Goal: Task Accomplishment & Management: Manage account settings

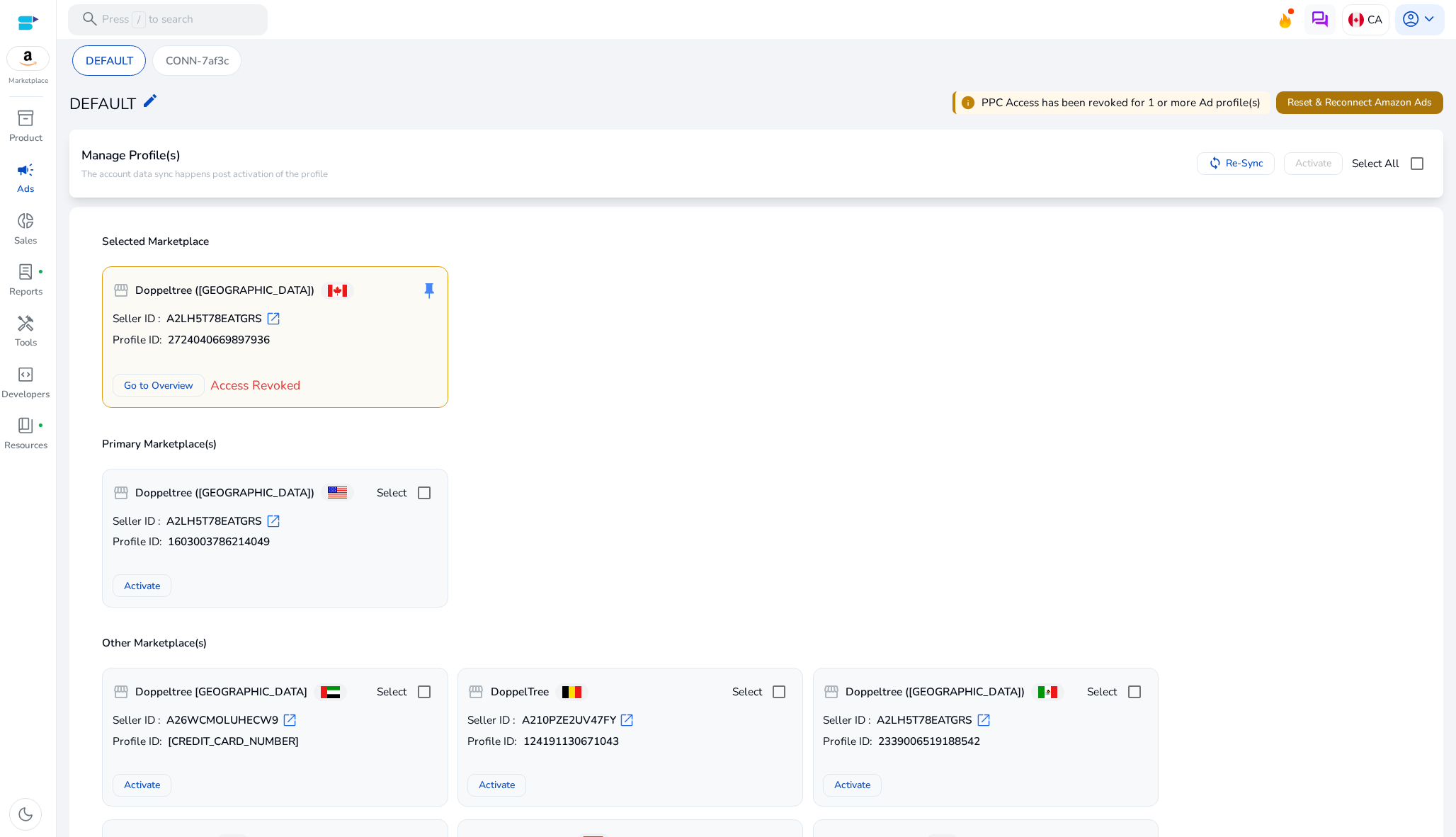
click at [1307, 96] on span "Reset & Reconnect Amazon Ads" at bounding box center [1360, 103] width 145 height 15
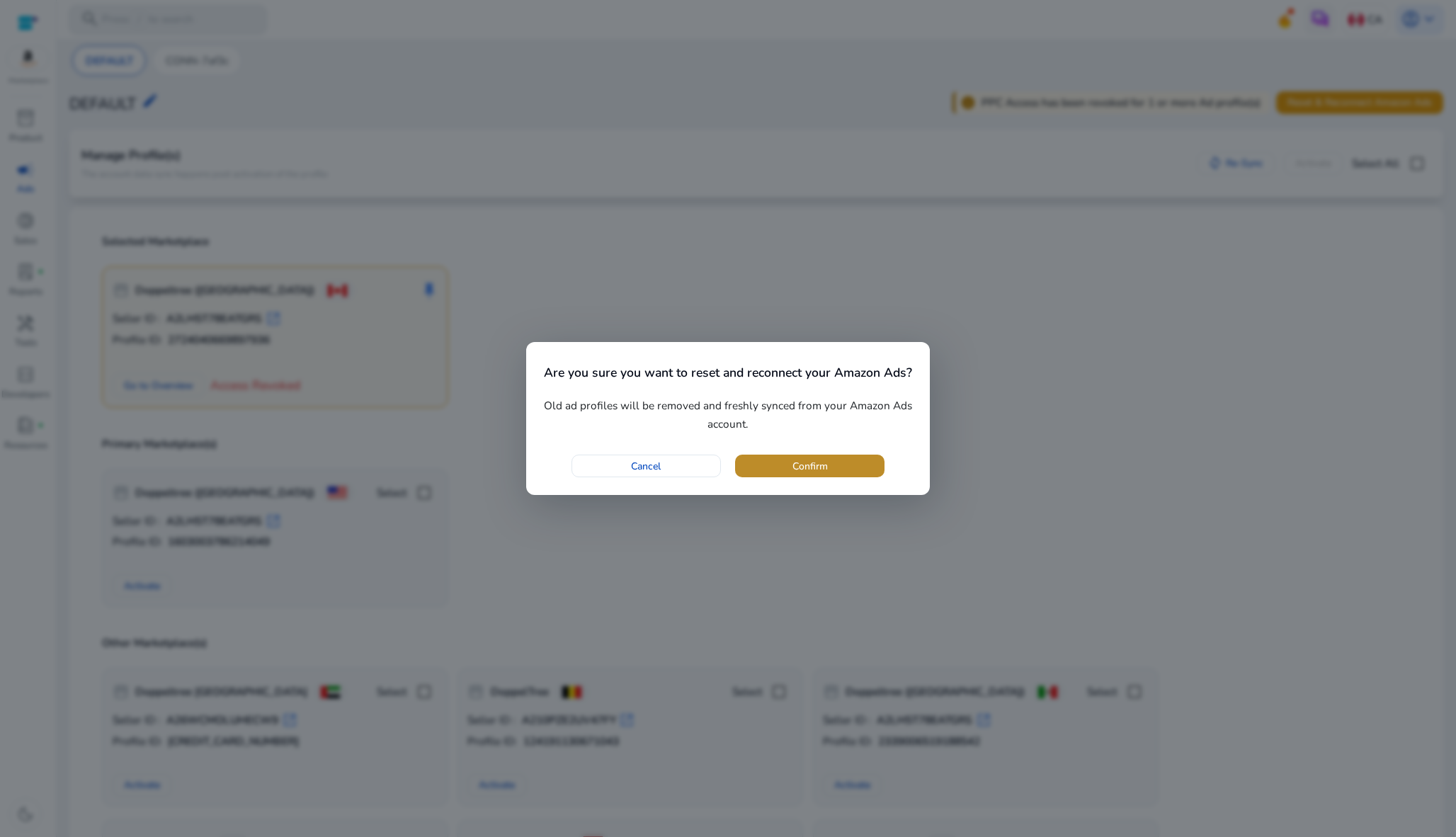
click at [793, 471] on span "Confirm" at bounding box center [809, 467] width 35 height 15
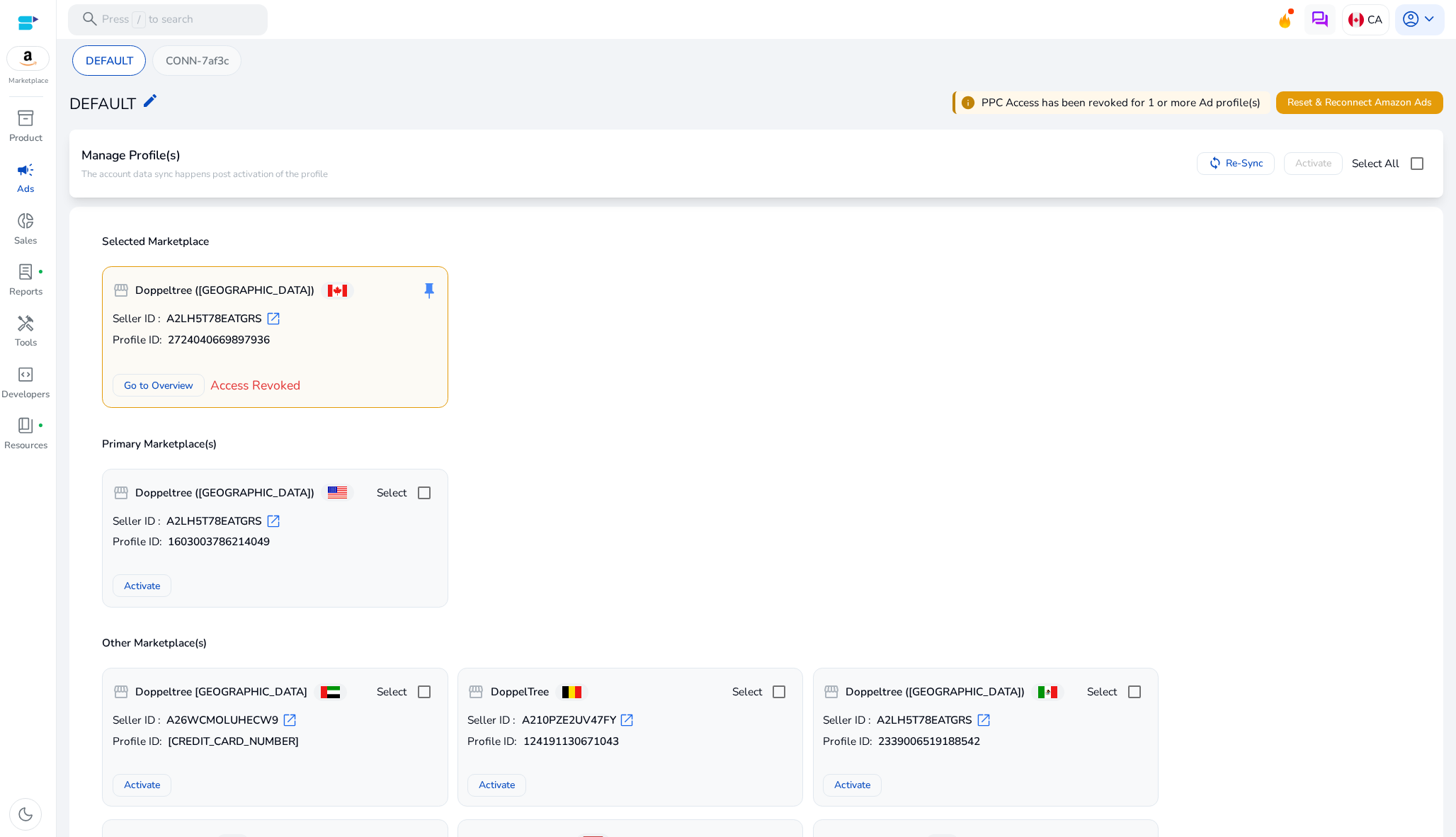
click at [213, 60] on p "CONN-7af3c" at bounding box center [197, 60] width 63 height 16
click at [212, 57] on p "CONN-7af3c" at bounding box center [197, 60] width 63 height 16
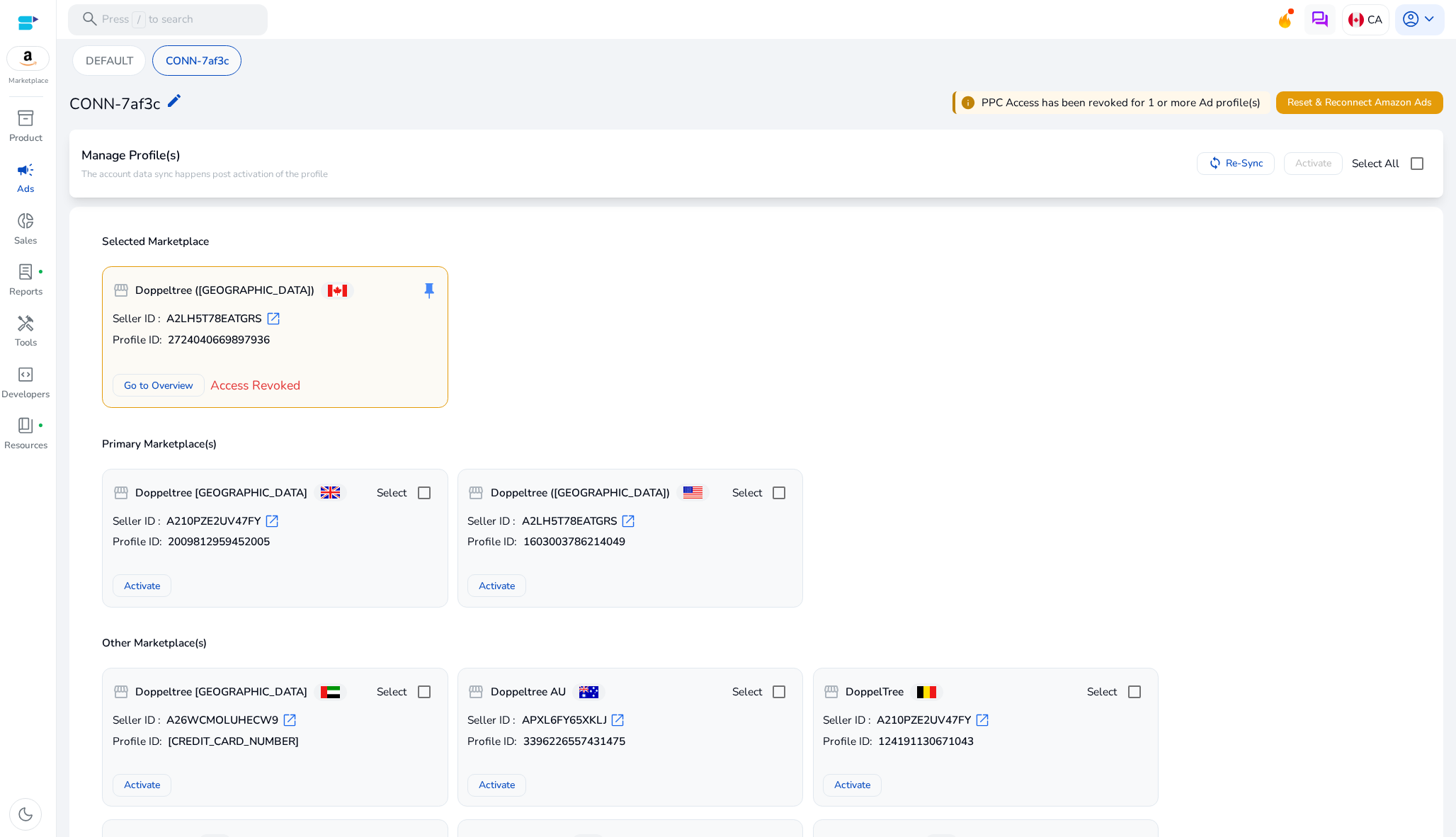
click at [221, 61] on p "CONN-7af3c" at bounding box center [197, 60] width 63 height 16
click at [811, 383] on div "storefront Doppeltree ([GEOGRAPHIC_DATA]) push_pin Seller ID : A2LH5T78EATGRS o…" at bounding box center [757, 331] width 1328 height 154
click at [1351, 109] on span "Reset & Reconnect Amazon Ads" at bounding box center [1360, 103] width 145 height 15
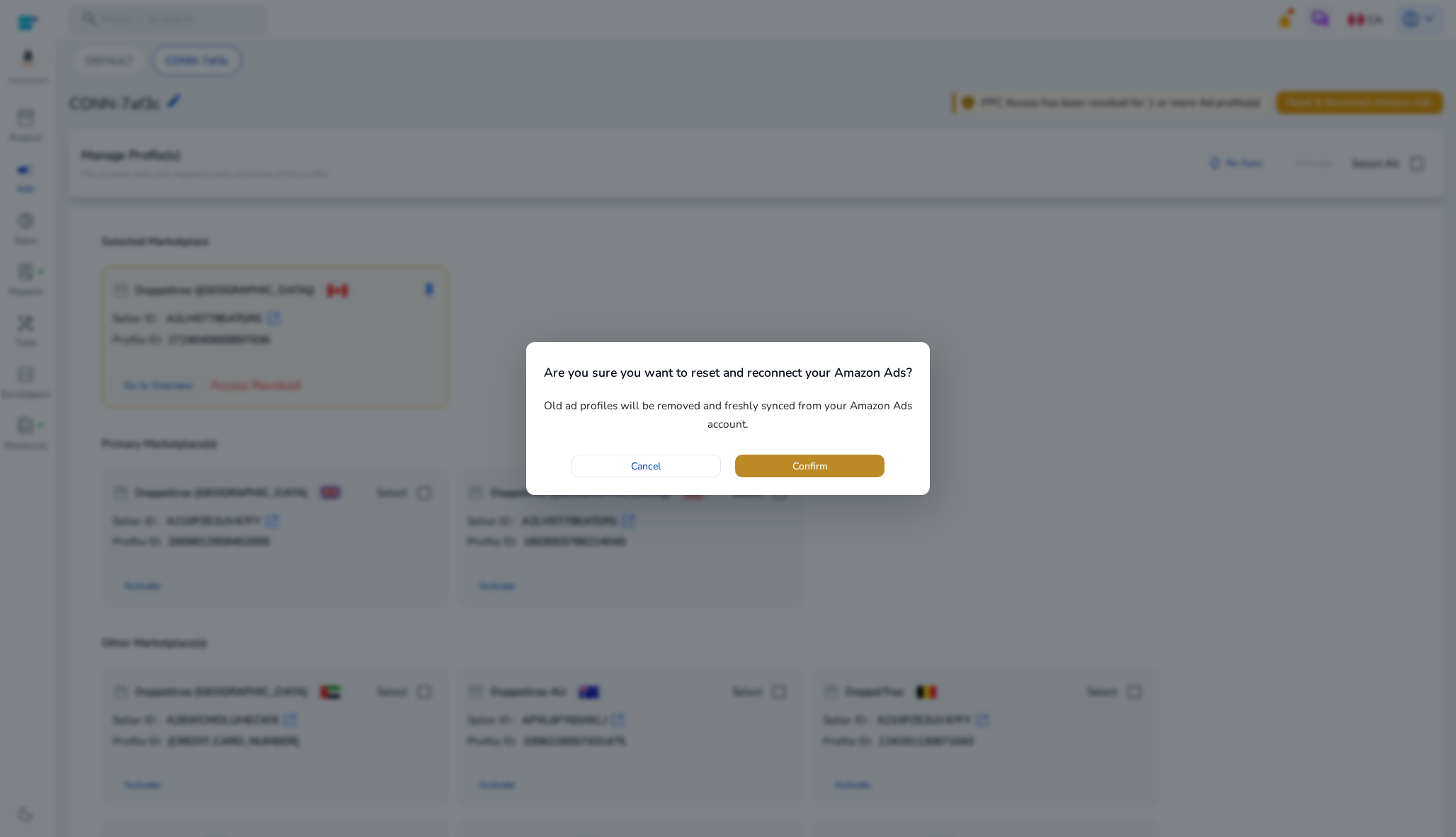
click at [847, 461] on span "button" at bounding box center [809, 466] width 149 height 34
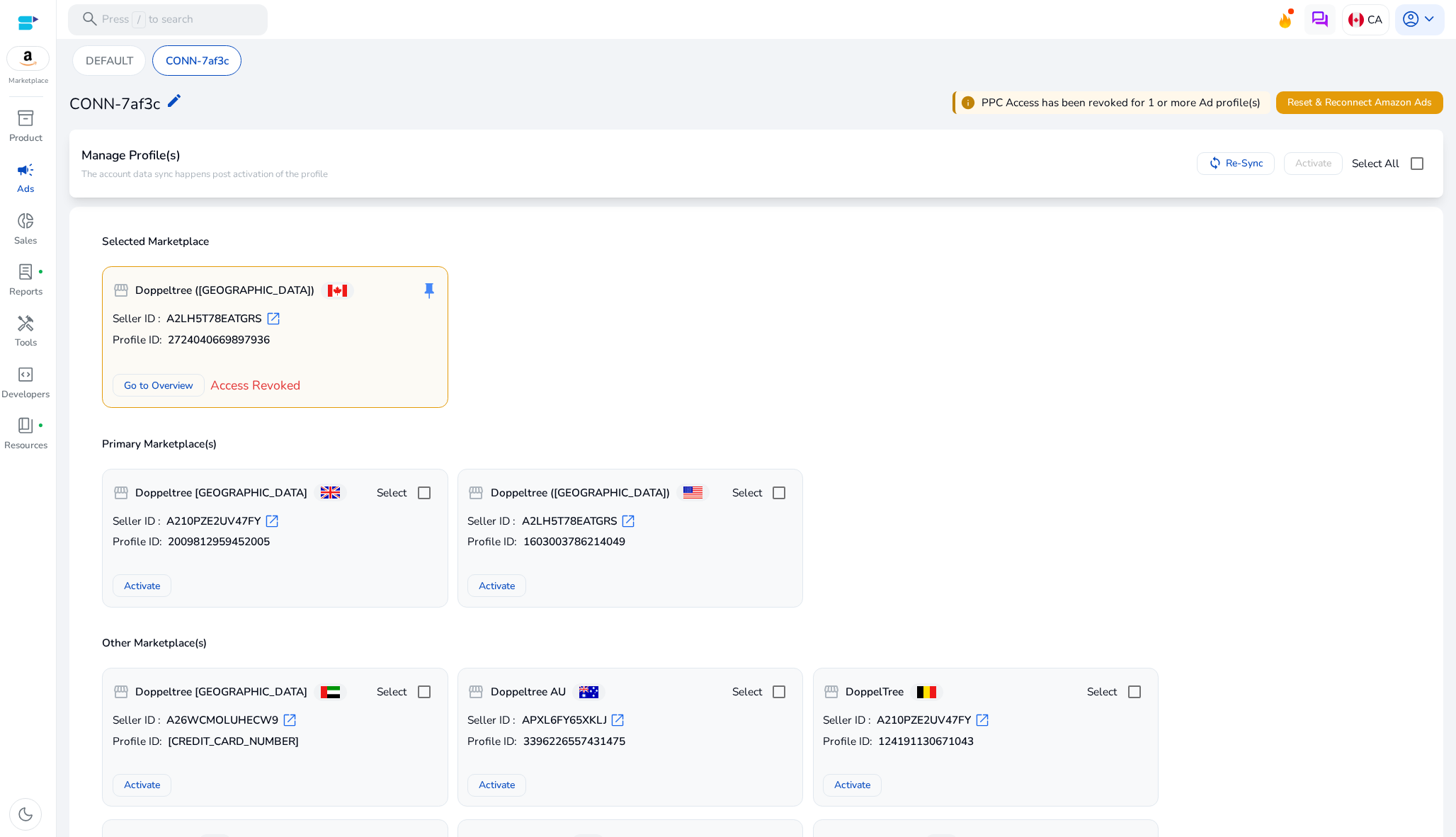
click at [674, 379] on div "storefront Doppeltree ([GEOGRAPHIC_DATA]) push_pin Seller ID : A2LH5T78EATGRS o…" at bounding box center [757, 331] width 1328 height 154
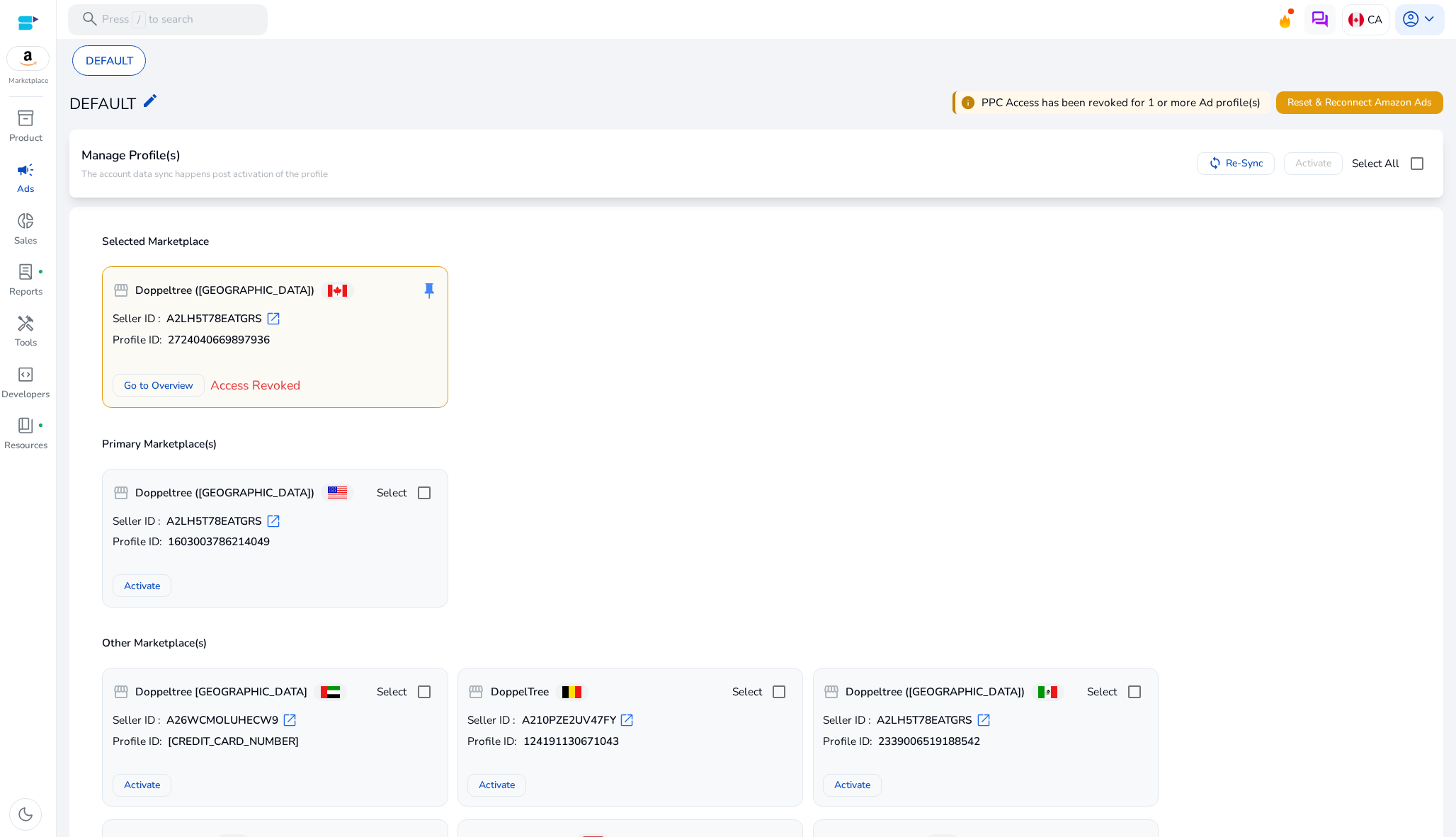
click at [681, 379] on div "storefront Doppeltree ([GEOGRAPHIC_DATA]) push_pin Seller ID : A2LH5T78EATGRS o…" at bounding box center [757, 331] width 1328 height 154
click at [1420, 21] on span "keyboard_arrow_down" at bounding box center [1428, 18] width 18 height 18
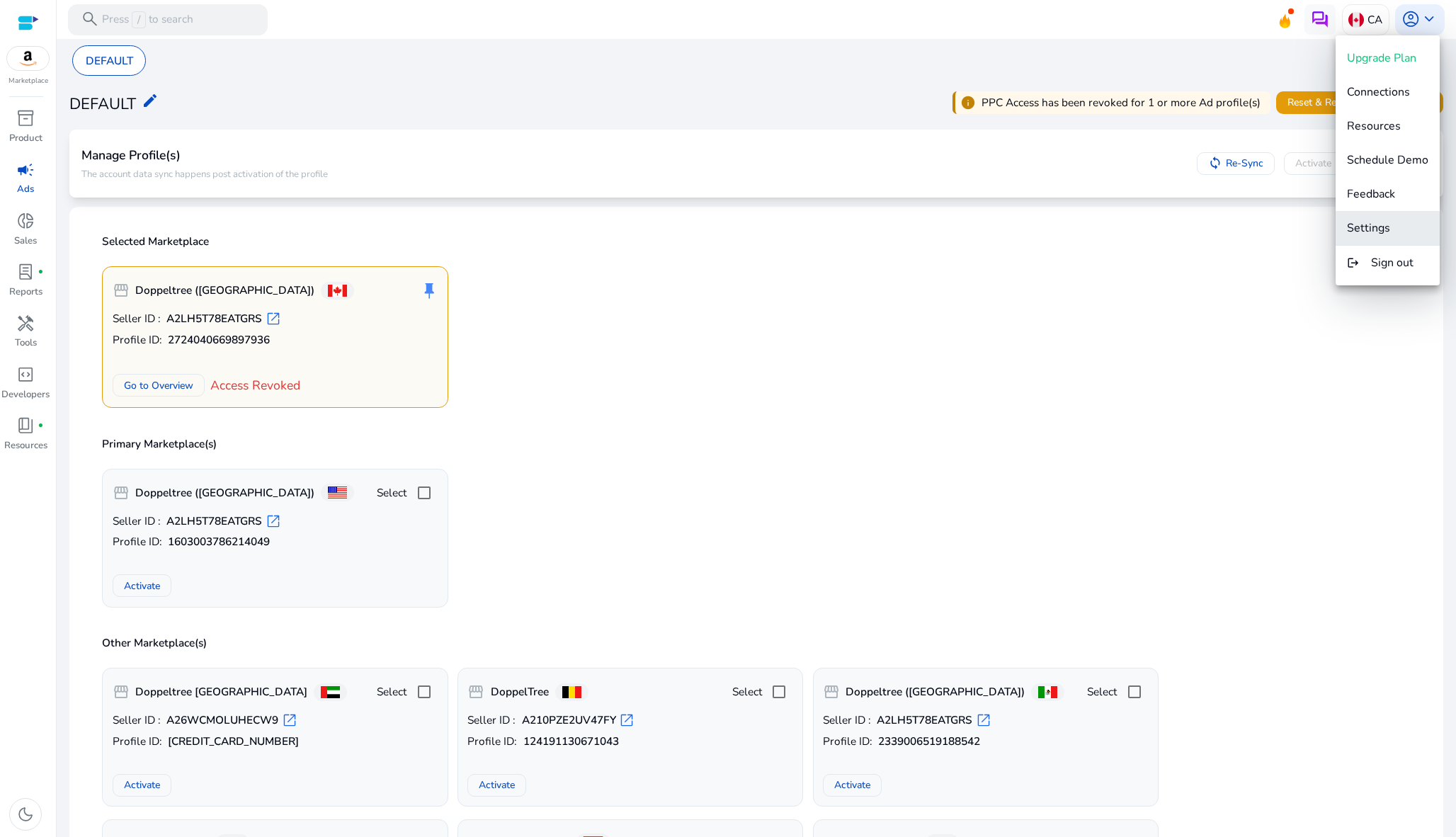
click at [1391, 222] on span "Settings" at bounding box center [1388, 228] width 82 height 15
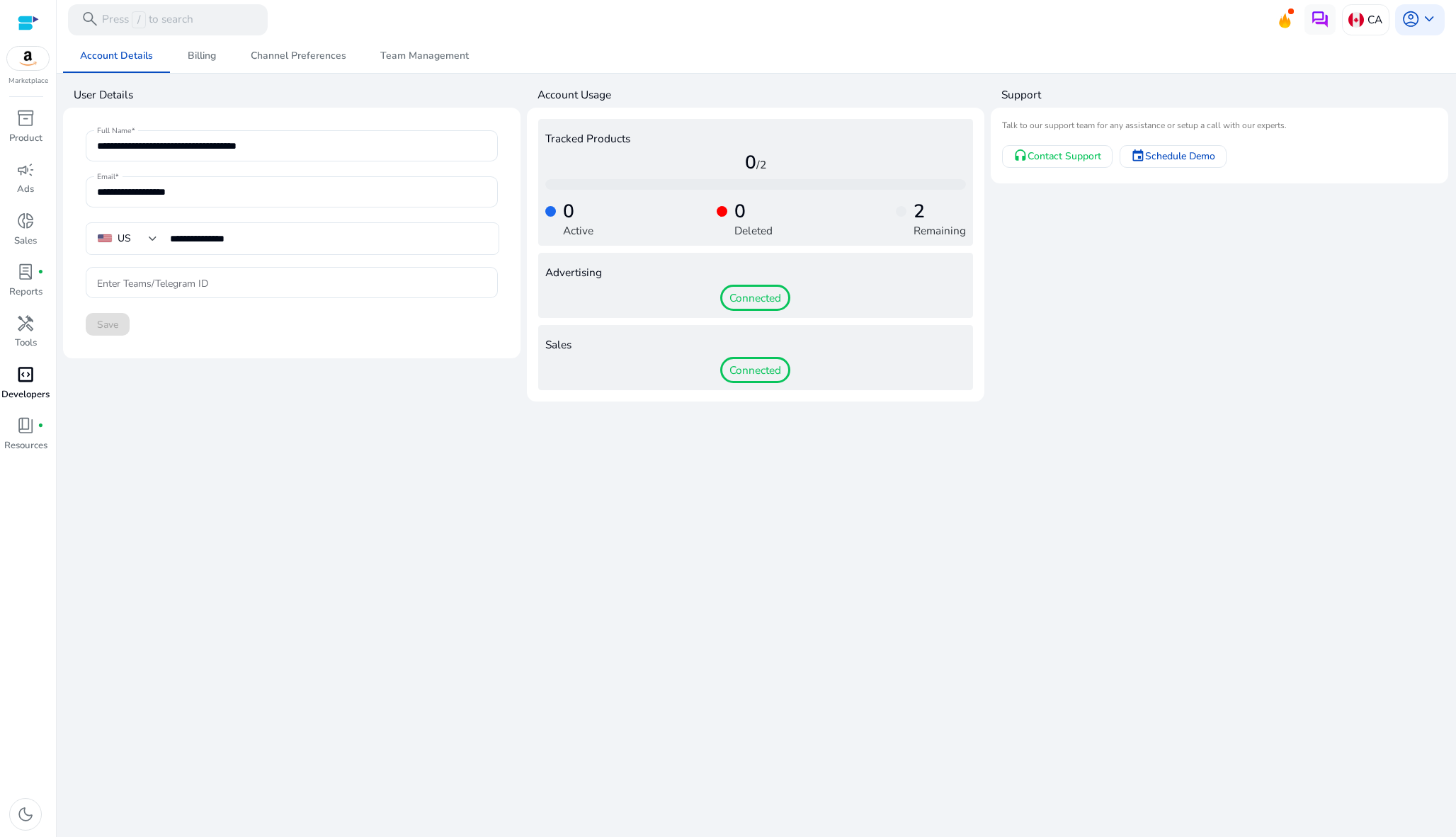
click at [32, 367] on span "code_blocks" at bounding box center [25, 374] width 18 height 18
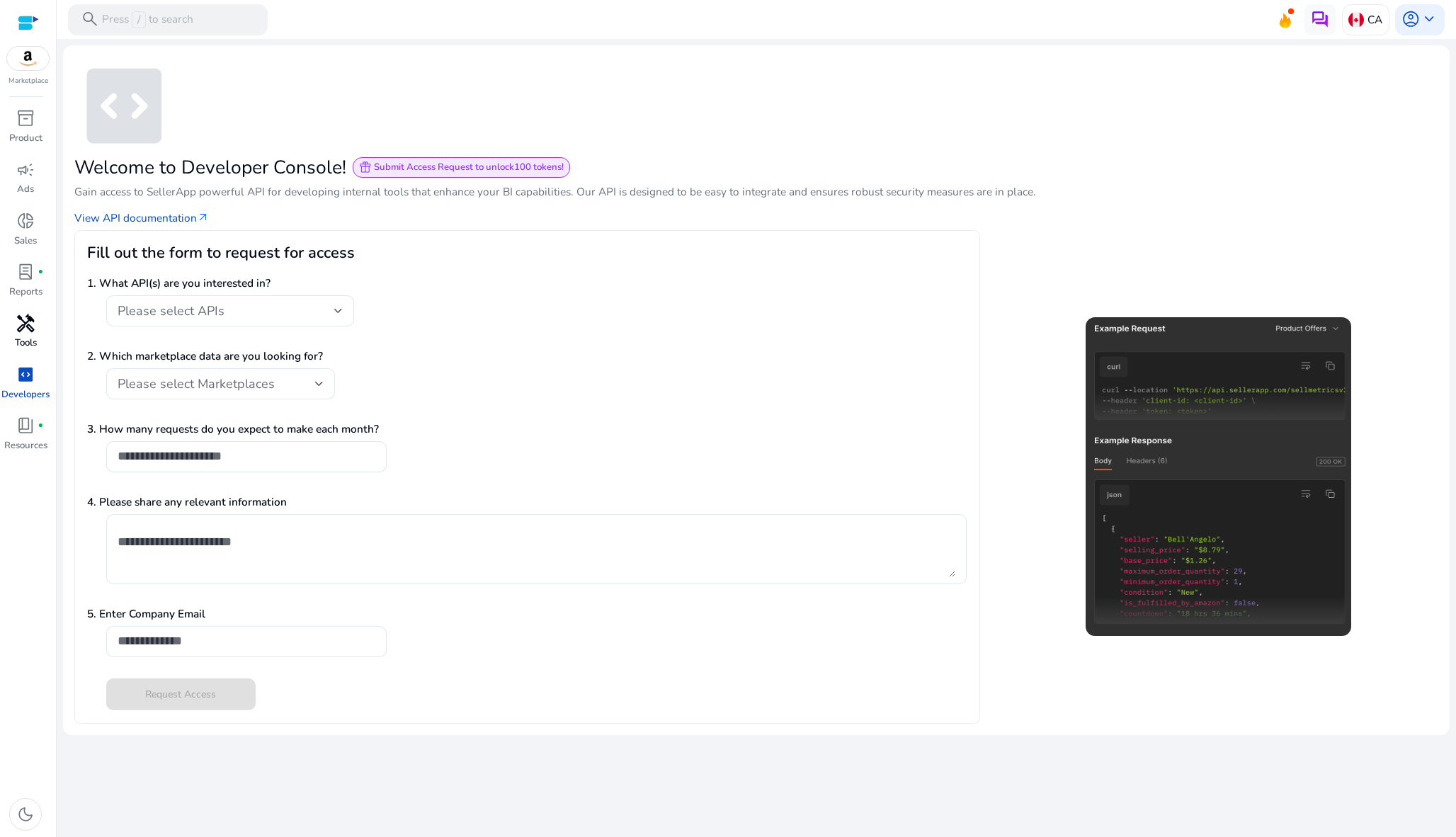
click at [30, 315] on span "handyman" at bounding box center [25, 323] width 18 height 18
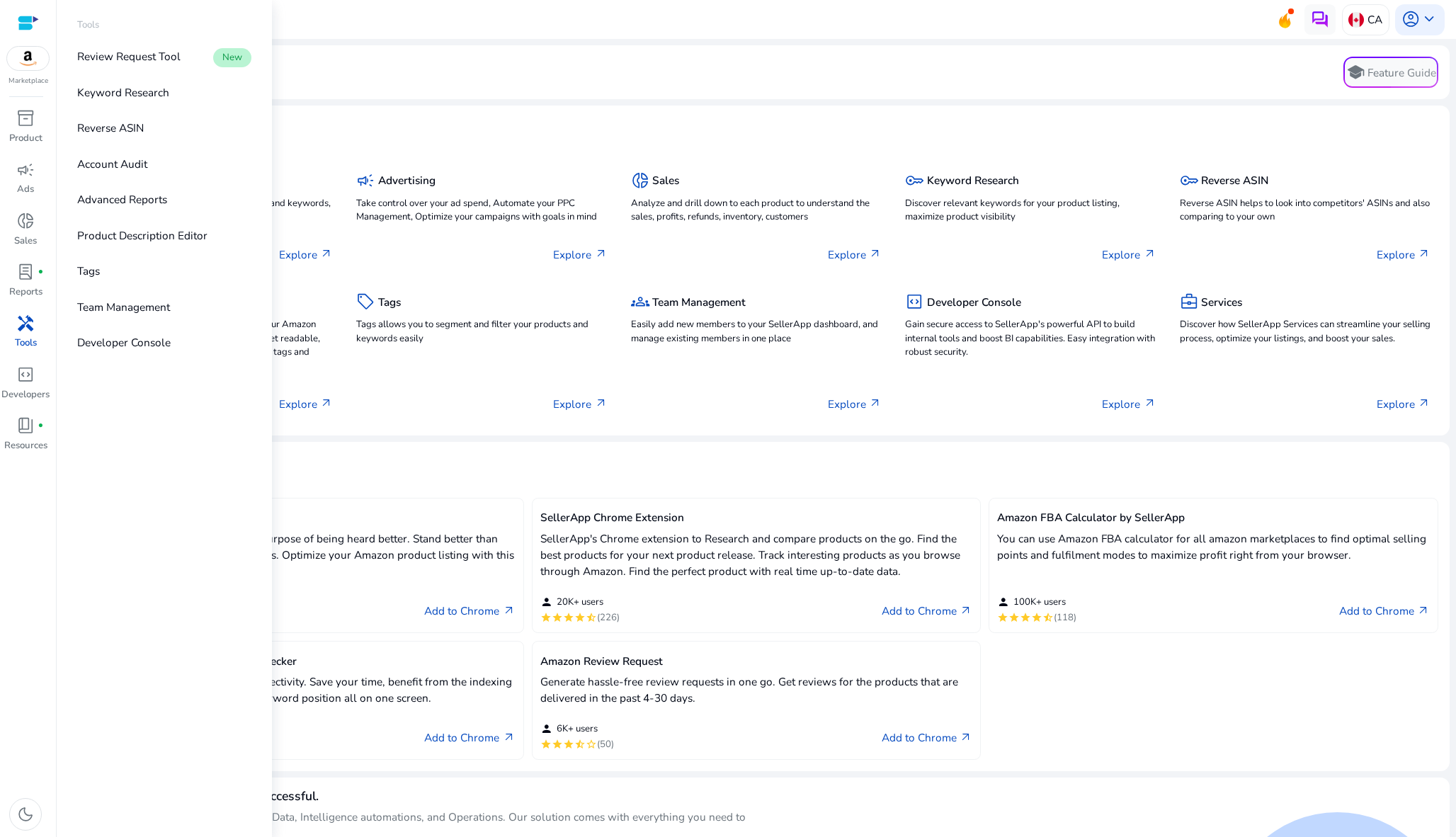
click at [27, 66] on img at bounding box center [28, 58] width 43 height 24
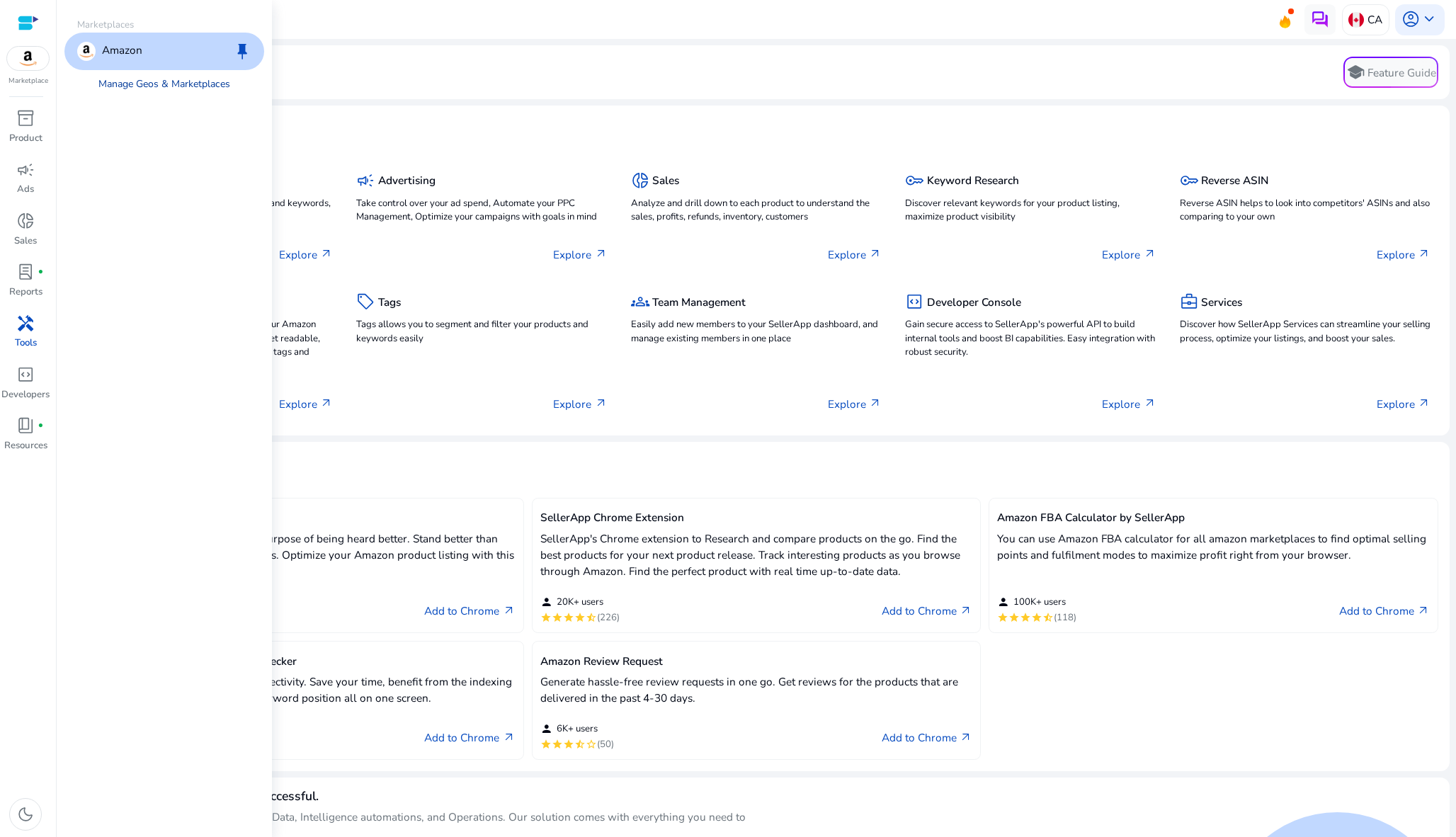
click at [114, 86] on link "Manage Geos & Marketplaces" at bounding box center [164, 85] width 157 height 29
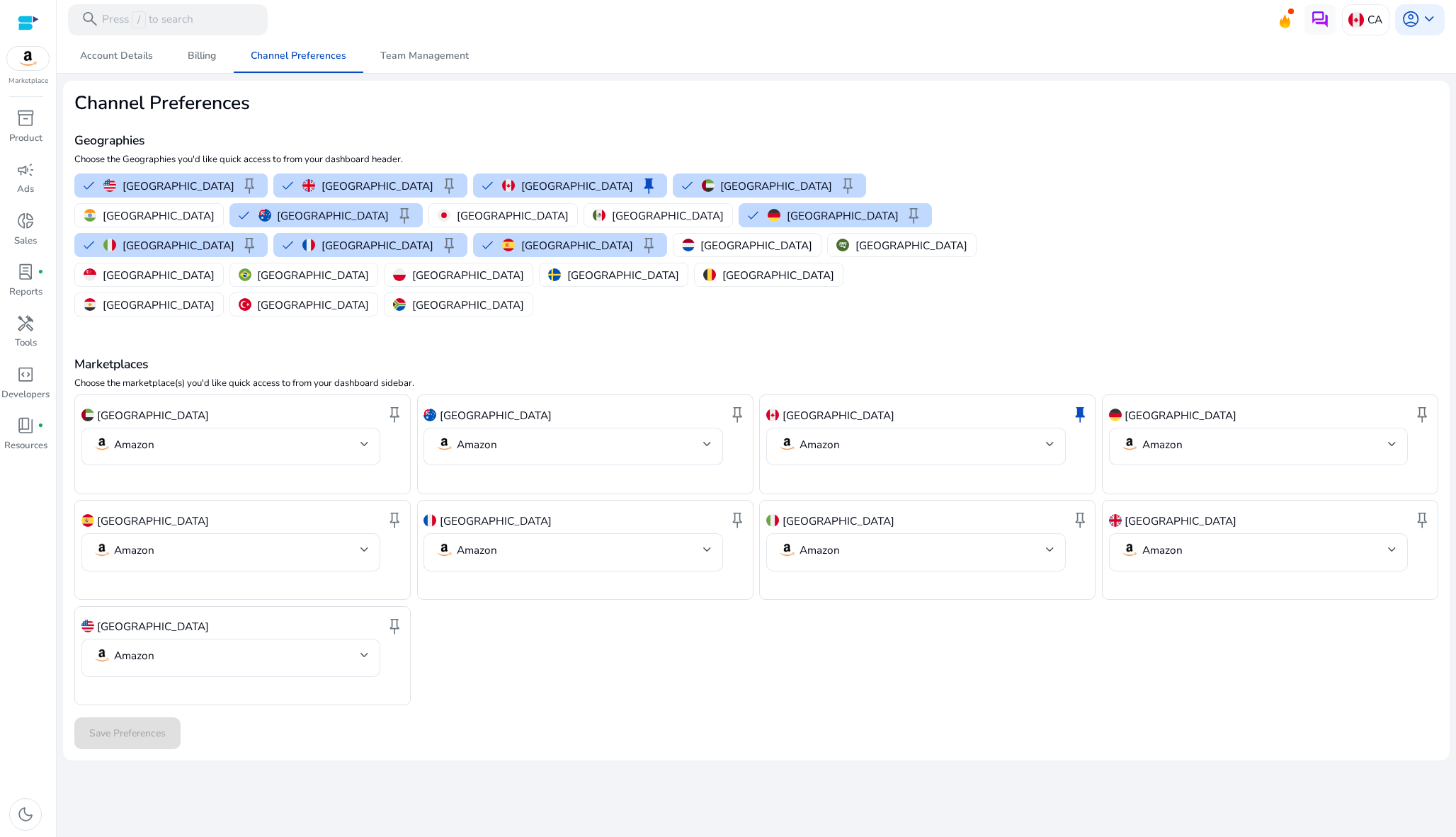
click at [484, 118] on div "Geographies Choose the Geographies you'd like quick access to from your dashboa…" at bounding box center [529, 218] width 909 height 205
click at [114, 54] on span "Account Details" at bounding box center [116, 56] width 73 height 10
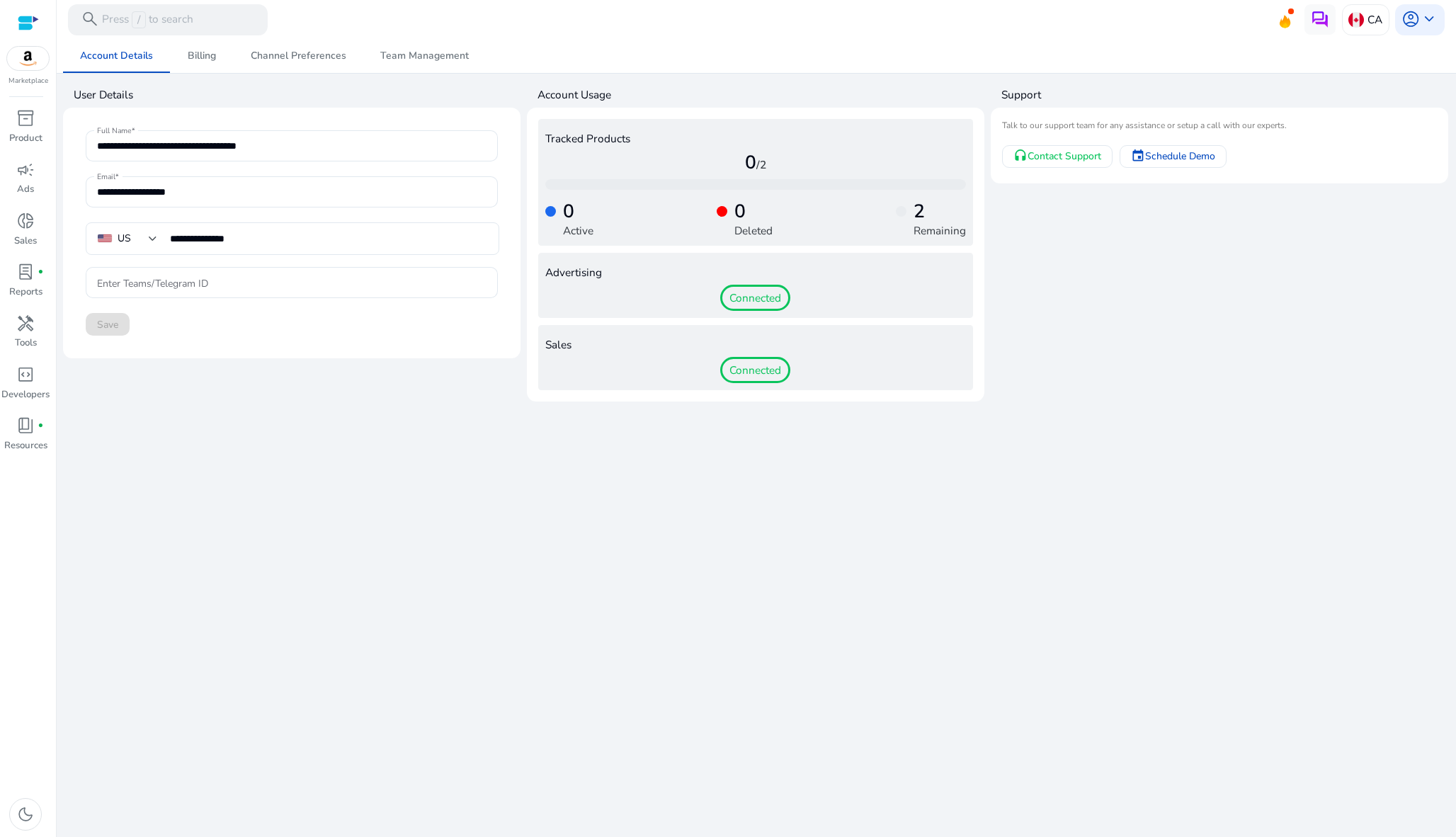
click at [26, 63] on img at bounding box center [28, 58] width 43 height 24
click at [1420, 17] on span "keyboard_arrow_down" at bounding box center [1428, 18] width 18 height 18
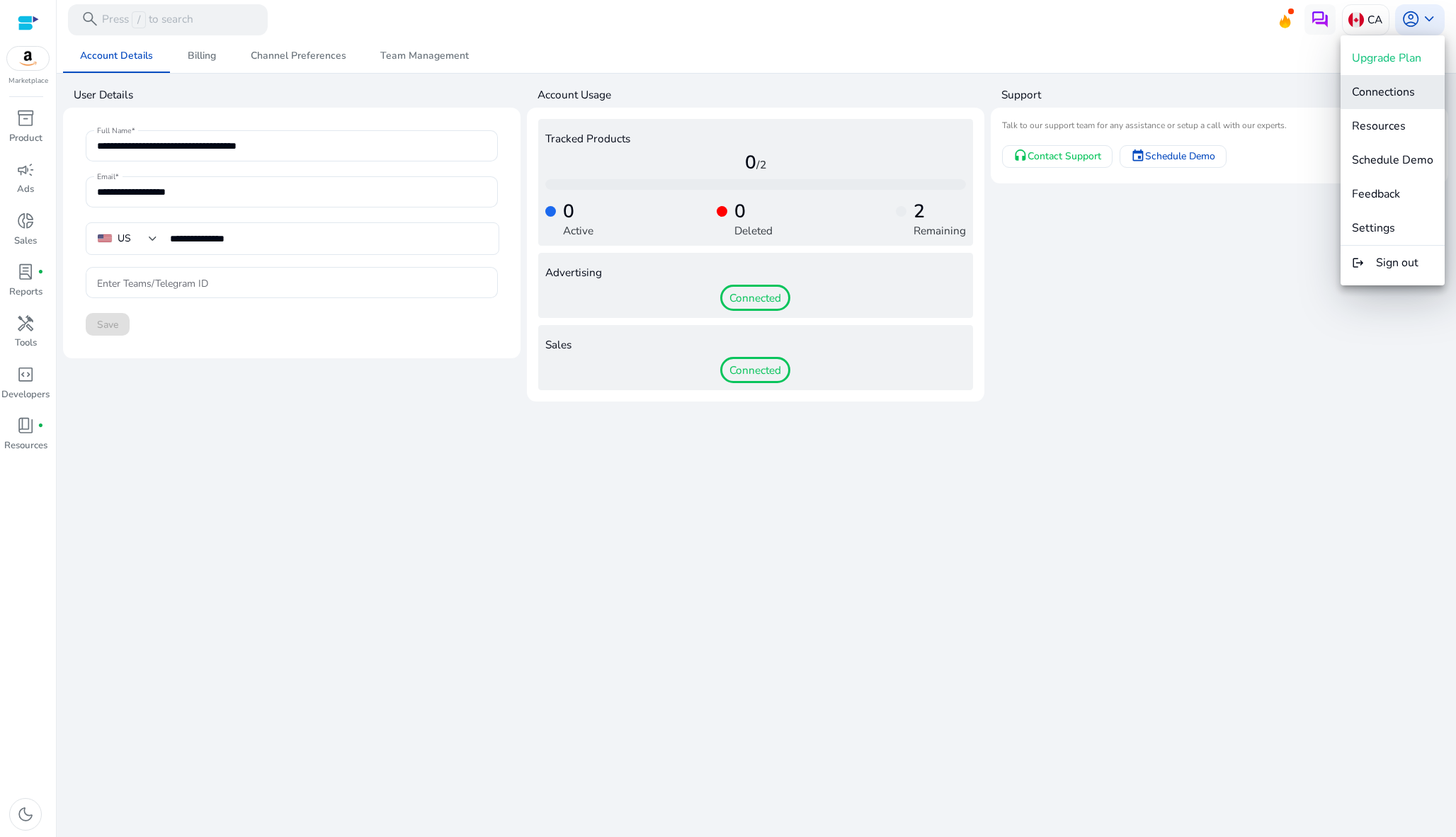
click at [1409, 96] on span "Connections" at bounding box center [1384, 92] width 63 height 15
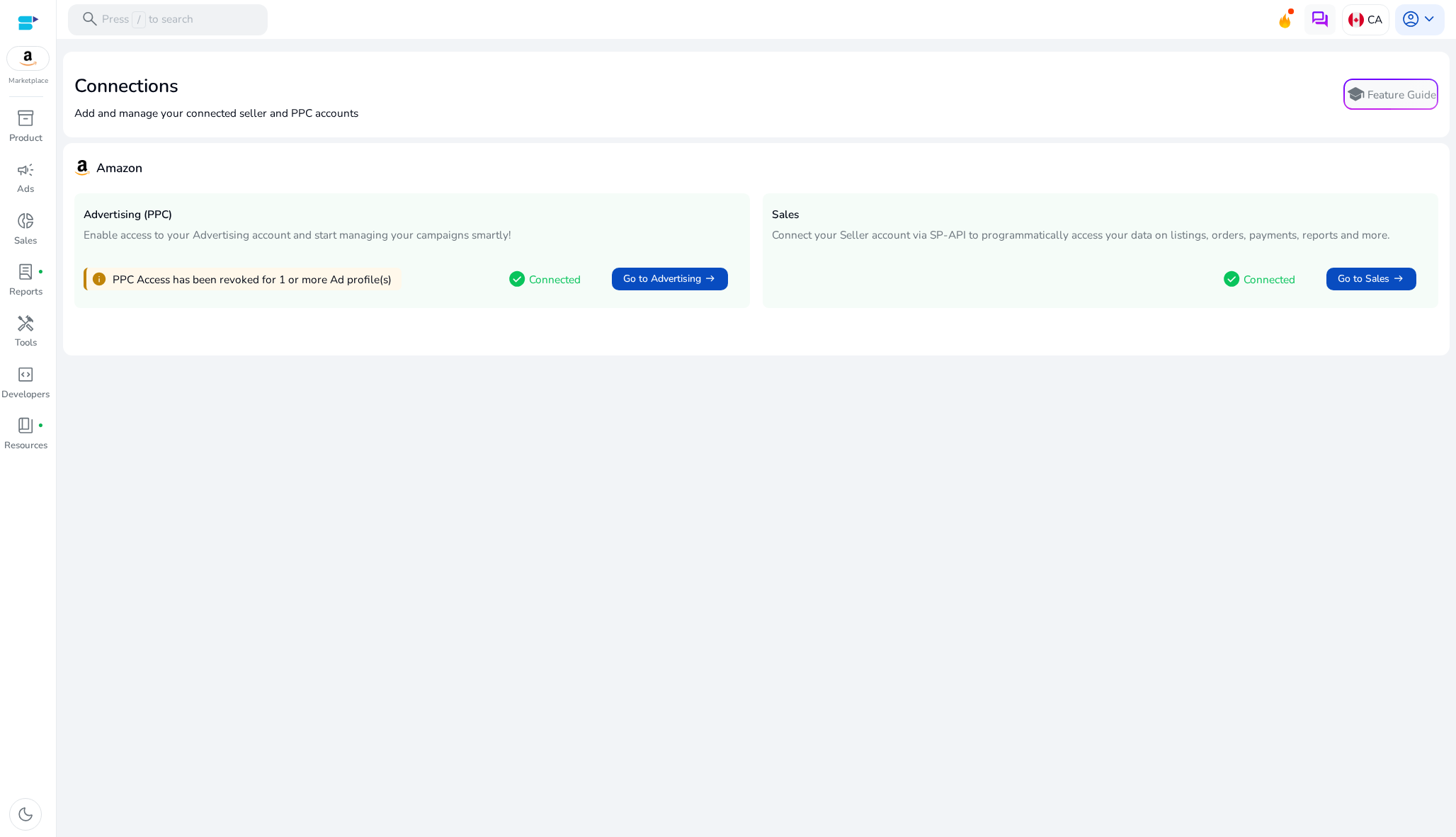
click at [99, 281] on span "info" at bounding box center [99, 279] width 15 height 15
click at [360, 271] on p "PPC Access has been revoked for 1 or more Ad profile(s)" at bounding box center [251, 279] width 279 height 16
click at [645, 279] on span "Go to Advertising" at bounding box center [662, 279] width 78 height 15
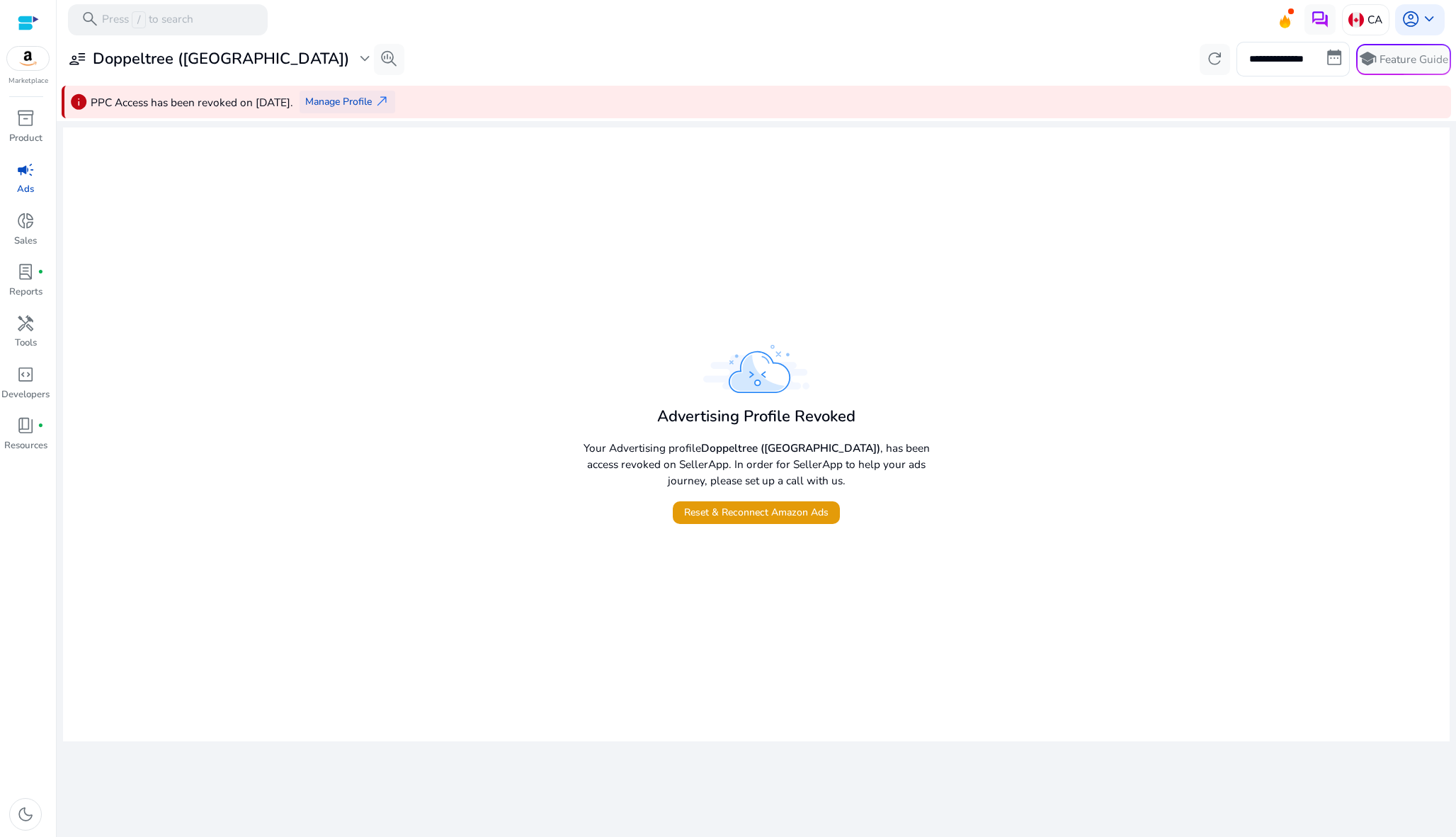
click at [372, 106] on span "Manage Profile" at bounding box center [339, 102] width 67 height 15
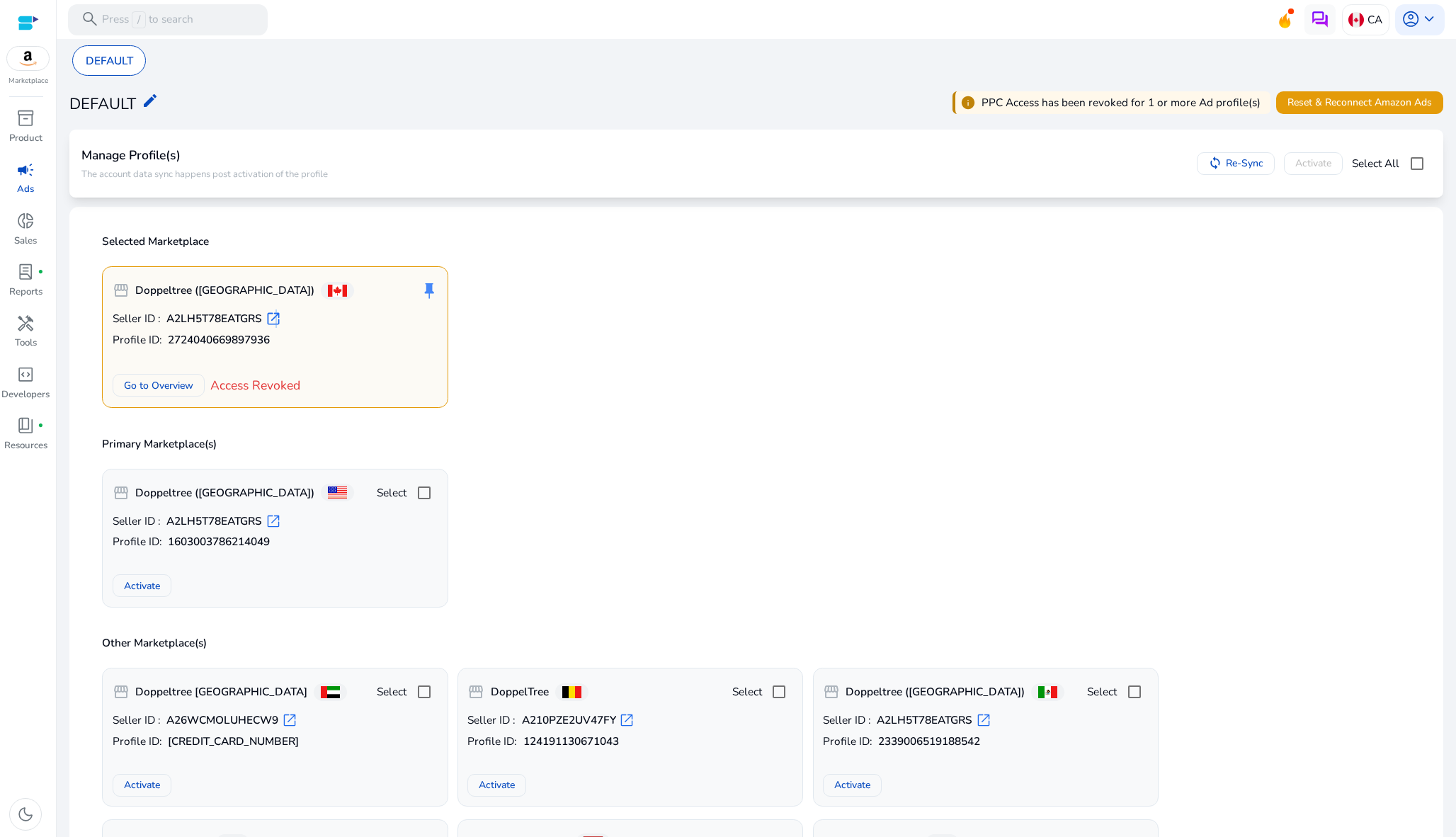
click at [275, 315] on span "open_in_new" at bounding box center [273, 319] width 15 height 15
click at [595, 412] on div "Selected Marketplace storefront Doppeltree ([GEOGRAPHIC_DATA]) push_pin Seller …" at bounding box center [757, 319] width 1352 height 202
click at [169, 386] on span "Go to Overview" at bounding box center [158, 386] width 69 height 15
